Goal: Leave review/rating: Leave review/rating

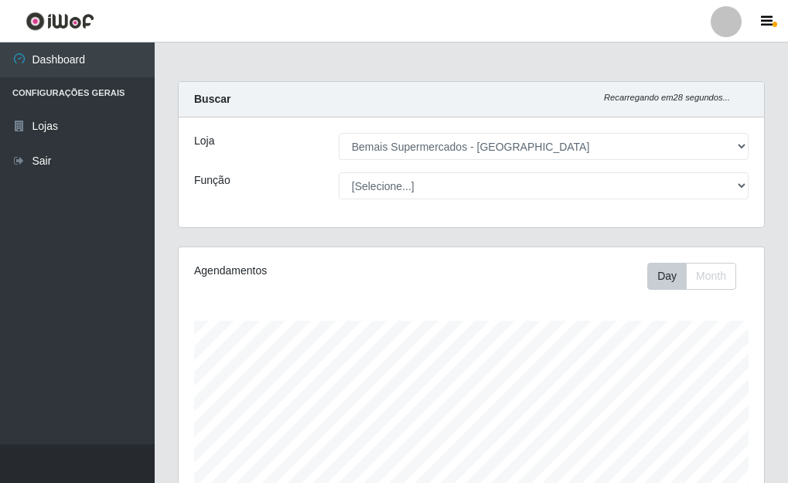
select select "249"
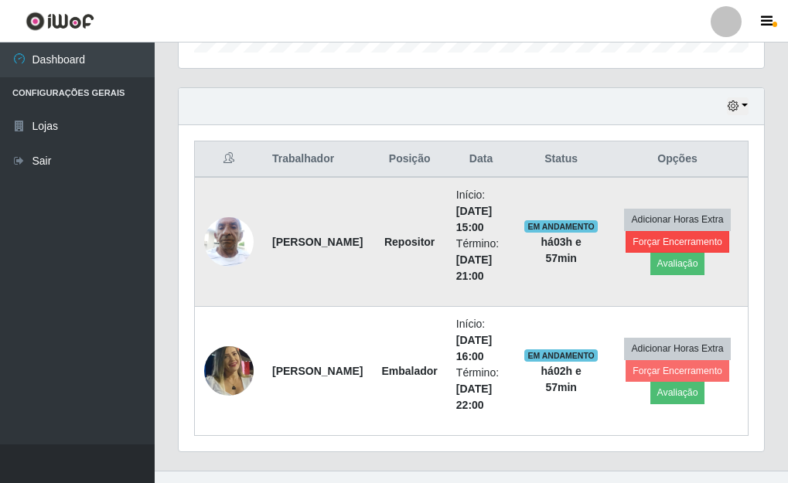
scroll to position [527, 0]
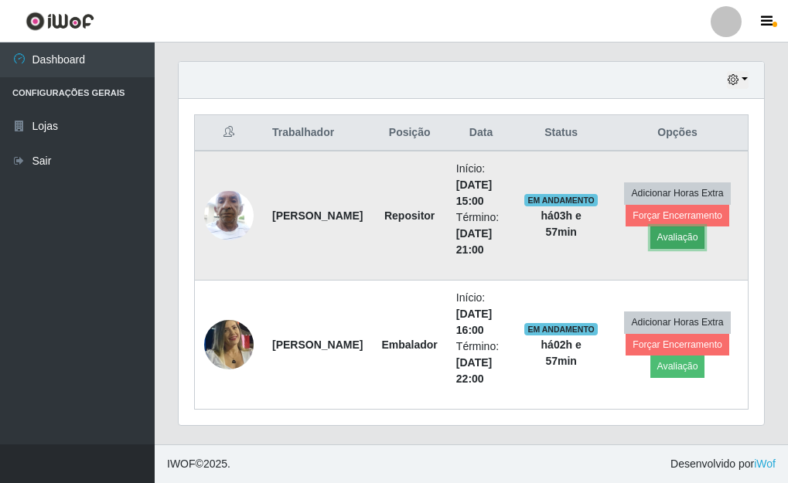
click at [675, 241] on button "Avaliação" at bounding box center [677, 238] width 55 height 22
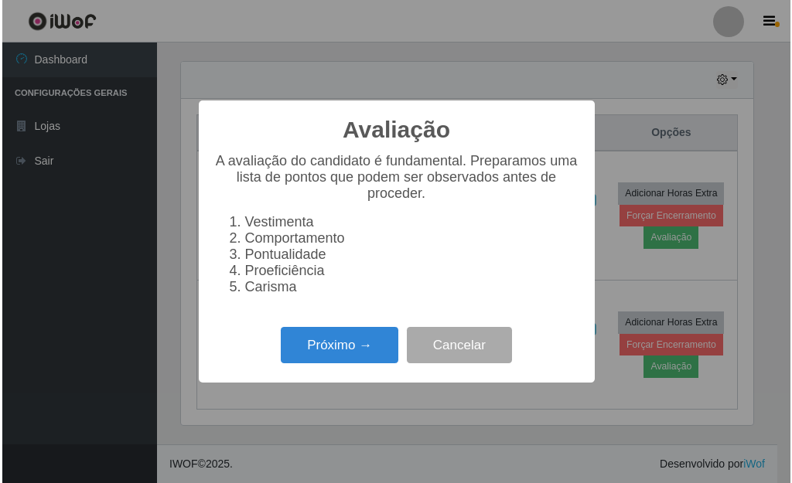
scroll to position [321, 576]
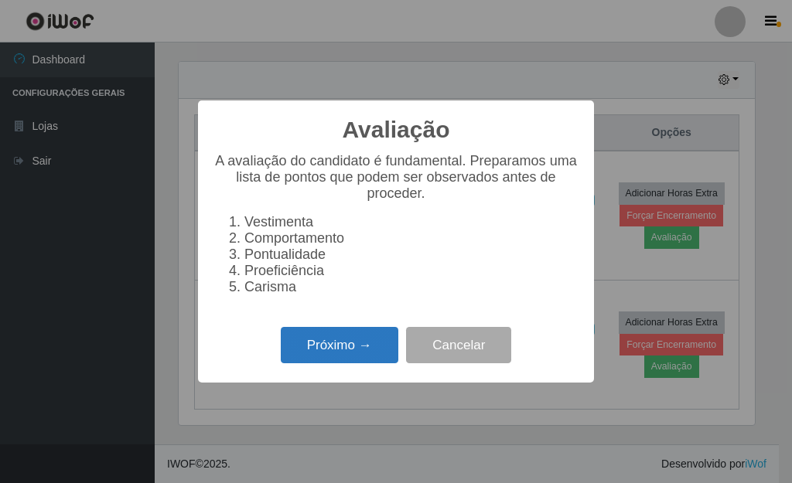
click at [356, 360] on button "Próximo →" at bounding box center [340, 345] width 118 height 36
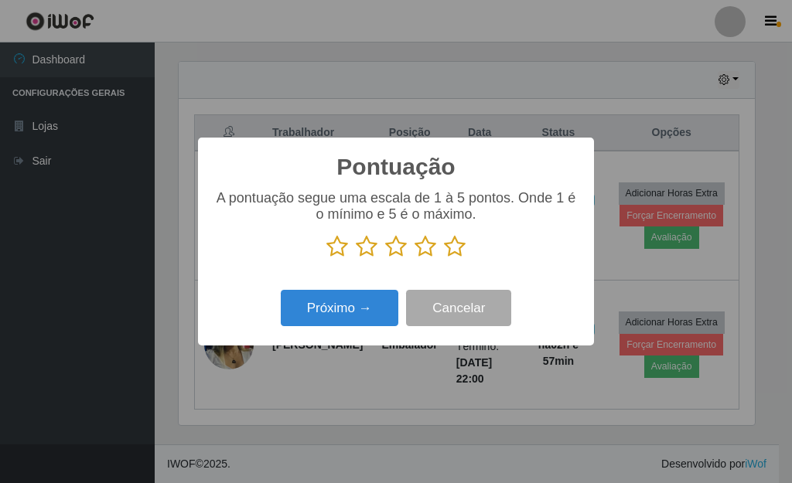
click at [459, 253] on icon at bounding box center [455, 246] width 22 height 23
click at [444, 258] on input "radio" at bounding box center [444, 258] width 0 height 0
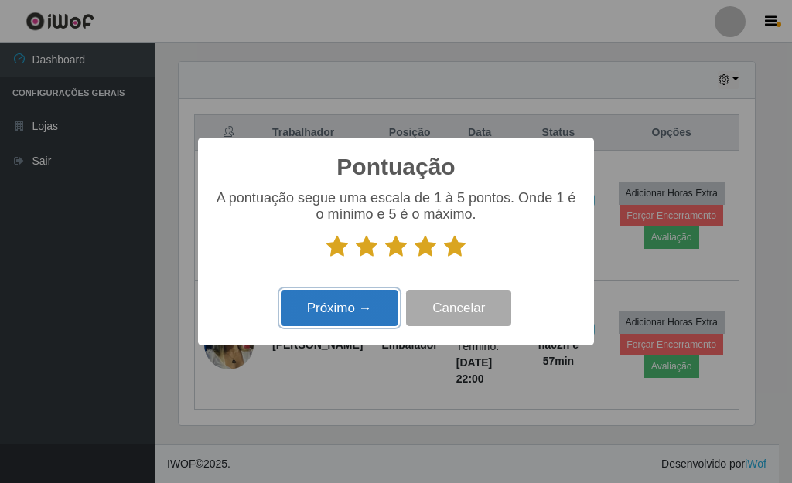
click at [348, 312] on button "Próximo →" at bounding box center [340, 308] width 118 height 36
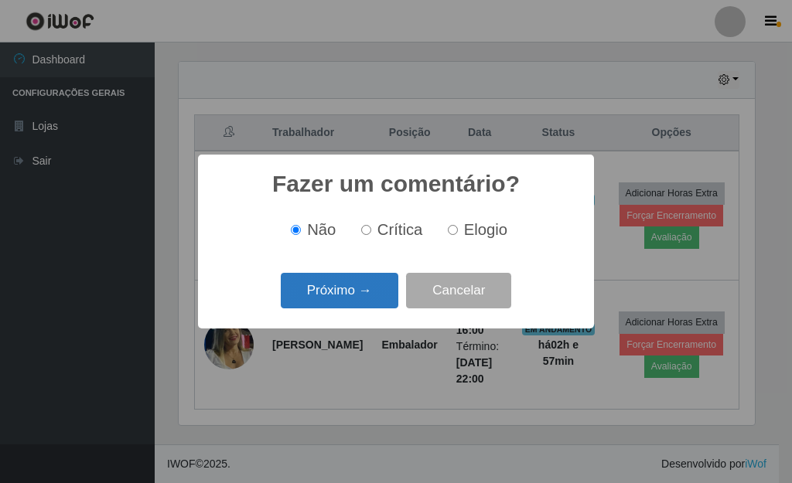
click at [367, 303] on button "Próximo →" at bounding box center [340, 291] width 118 height 36
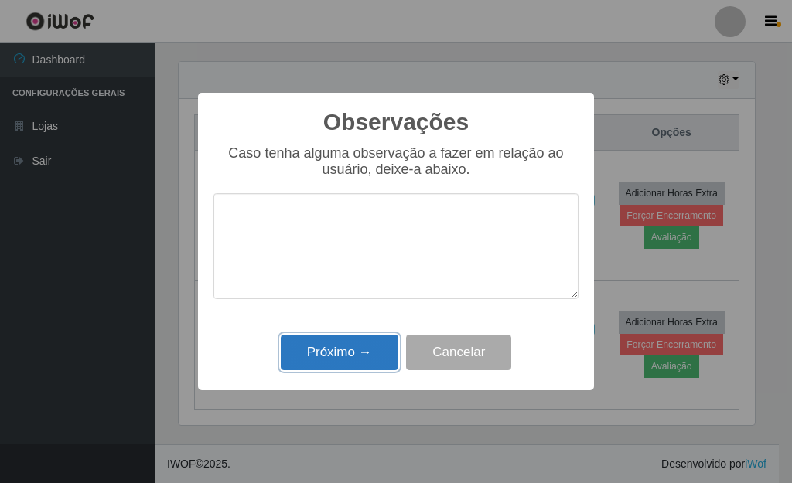
click at [369, 351] on button "Próximo →" at bounding box center [340, 353] width 118 height 36
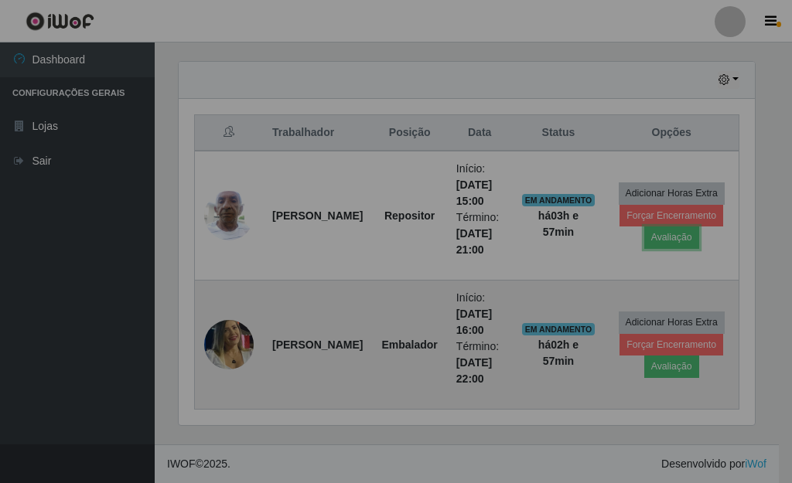
scroll to position [321, 585]
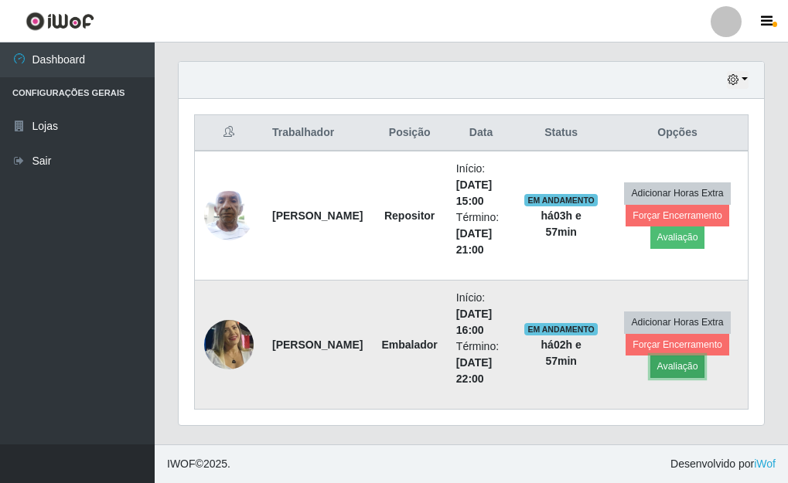
click at [675, 370] on button "Avaliação" at bounding box center [677, 367] width 55 height 22
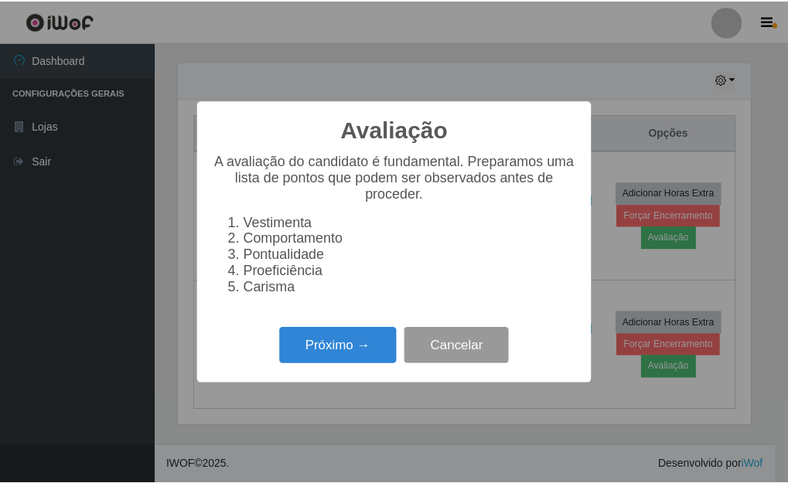
scroll to position [321, 576]
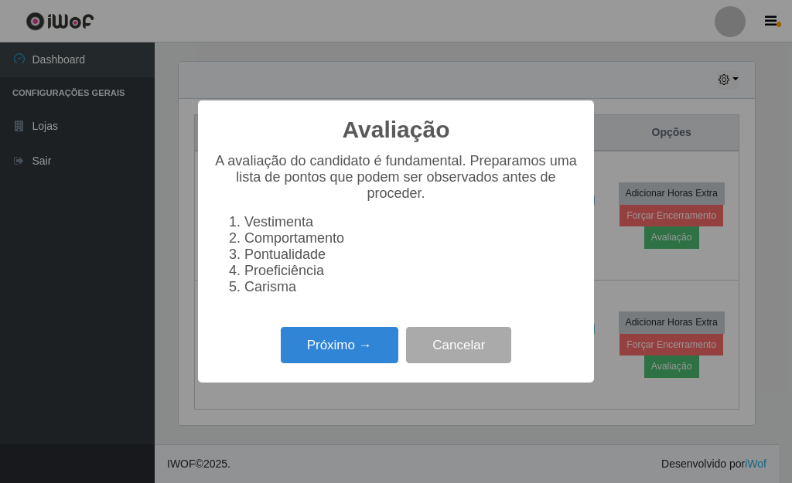
click at [372, 334] on div "Próximo → Cancelar" at bounding box center [395, 345] width 365 height 44
click at [476, 359] on button "Cancelar" at bounding box center [458, 345] width 105 height 36
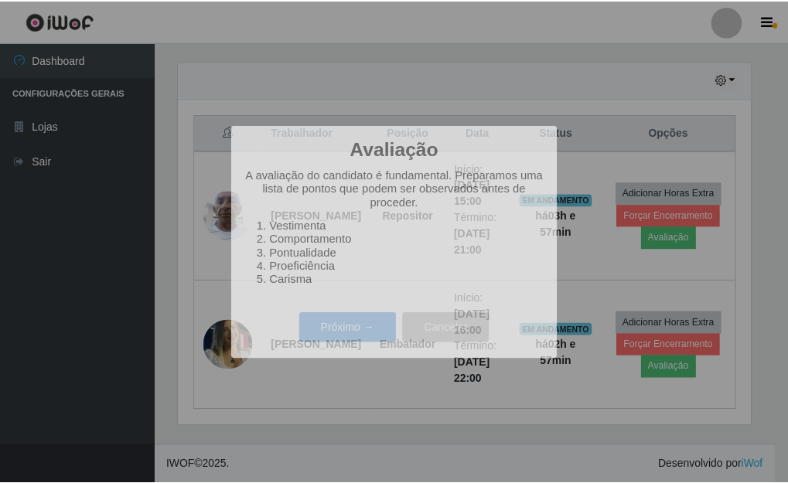
scroll to position [321, 585]
